Goal: Check status: Check status

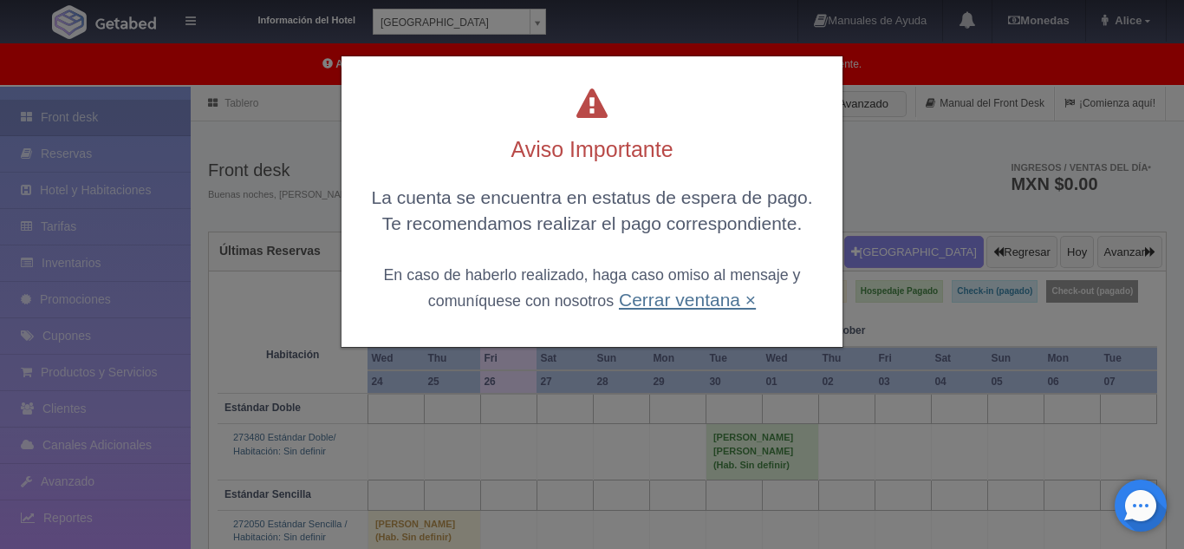
click at [637, 306] on link "Cerrar ventana ×" at bounding box center [687, 300] width 137 height 20
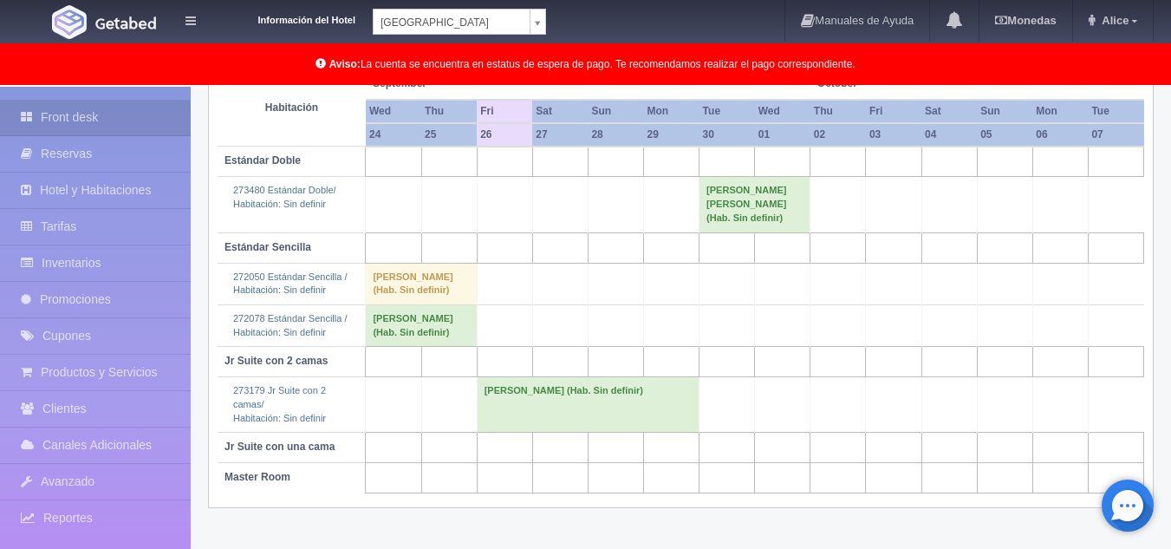
scroll to position [257, 0]
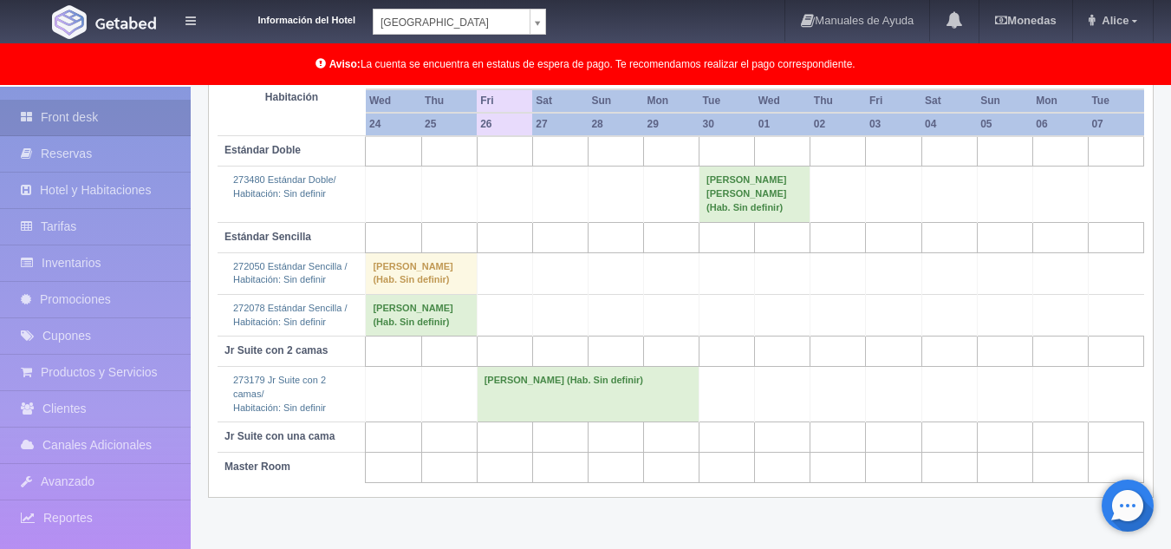
click at [561, 403] on td "Carlos Eduardo Alfaro Tamez (Hab. Sin definir)" at bounding box center [588, 394] width 222 height 55
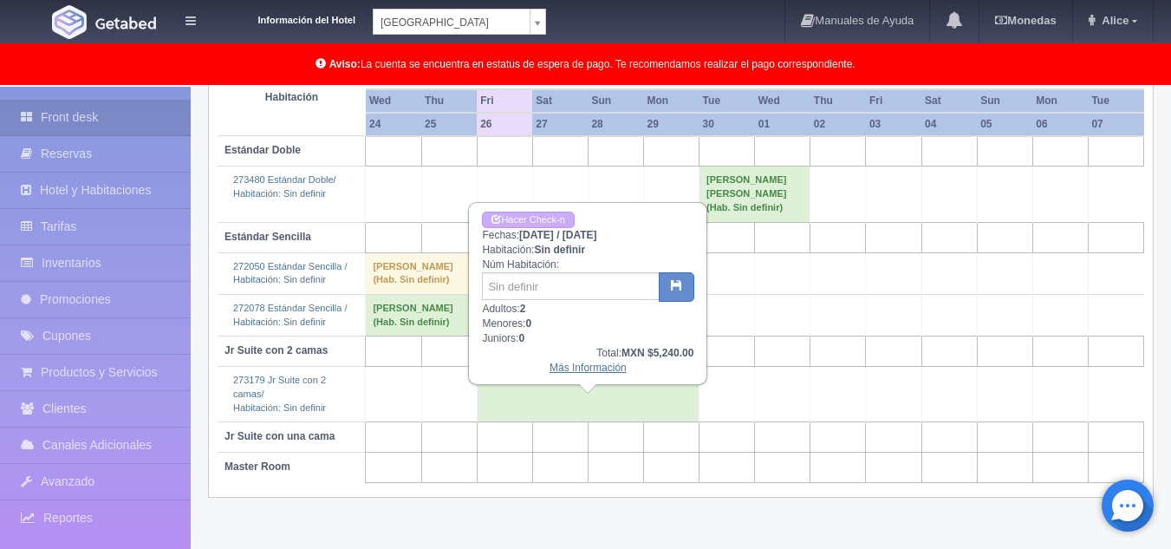
click at [568, 366] on link "Más Información" at bounding box center [588, 367] width 77 height 12
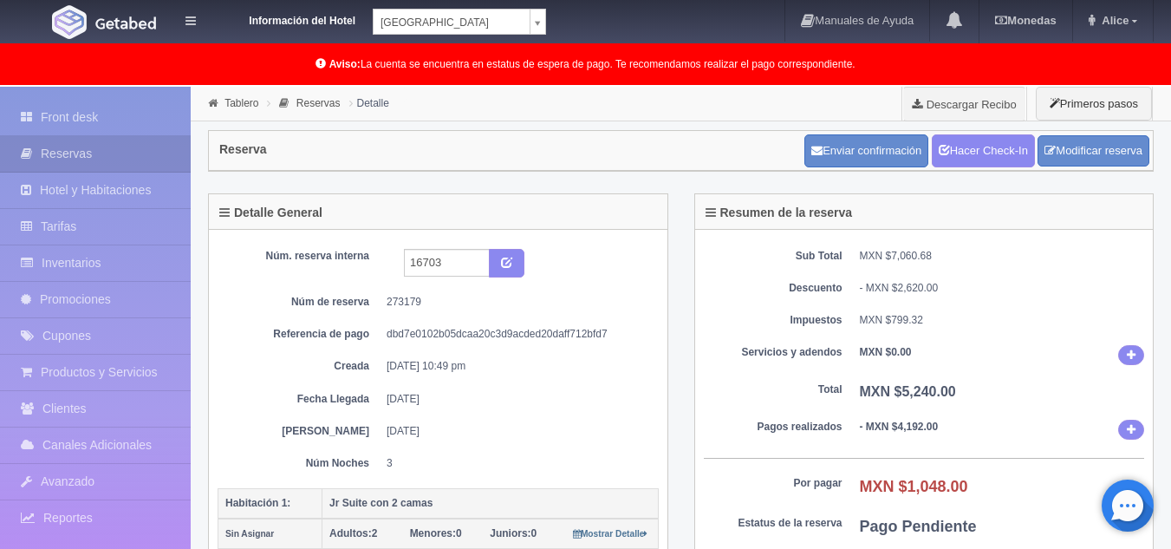
scroll to position [87, 0]
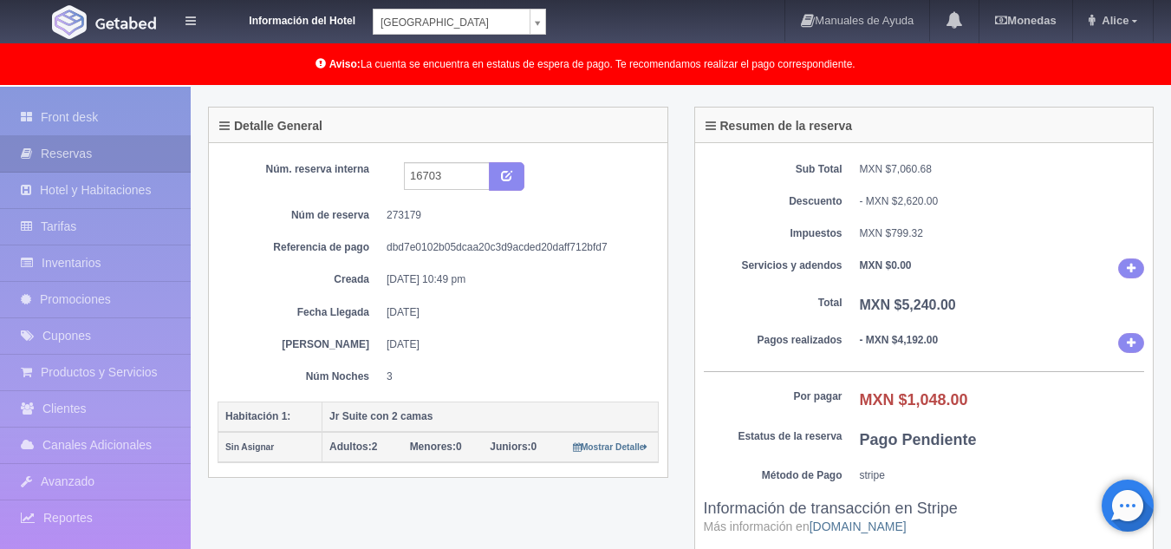
drag, startPoint x: 856, startPoint y: 394, endPoint x: 962, endPoint y: 385, distance: 107.0
click at [962, 385] on div "Sub Total MXN $7,060.68 Descuento - MXN $2,620.00 Impuestos MXN $799.32 Servici…" at bounding box center [924, 383] width 459 height 480
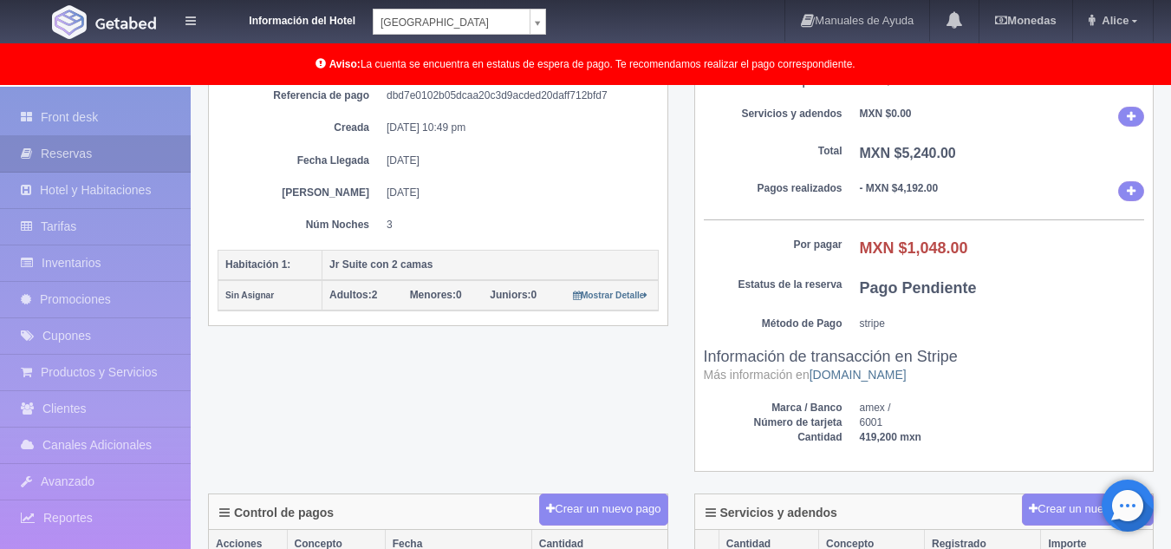
scroll to position [260, 0]
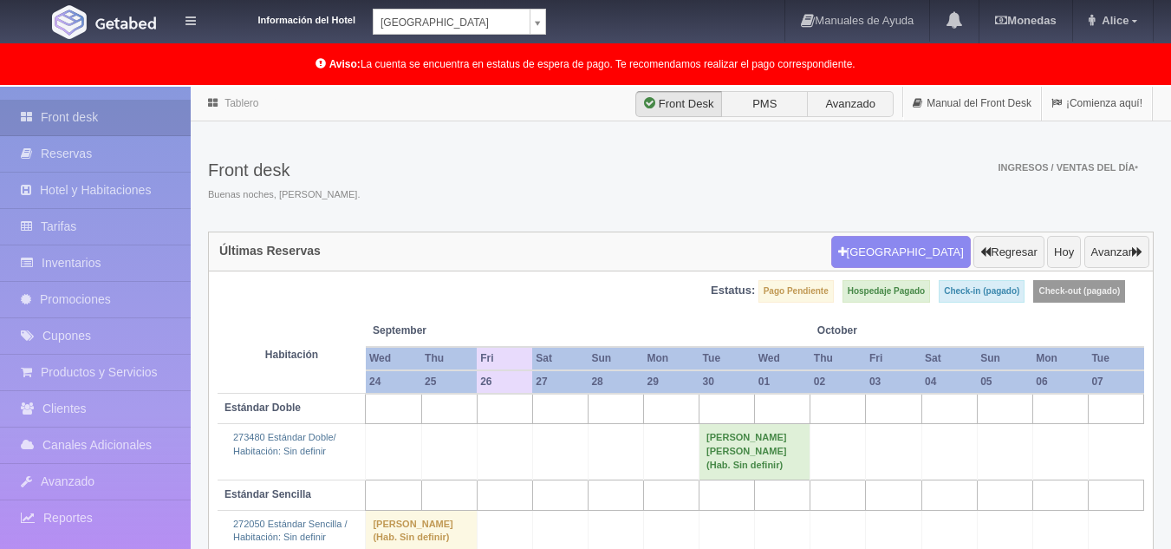
scroll to position [257, 0]
